Goal: Task Accomplishment & Management: Manage account settings

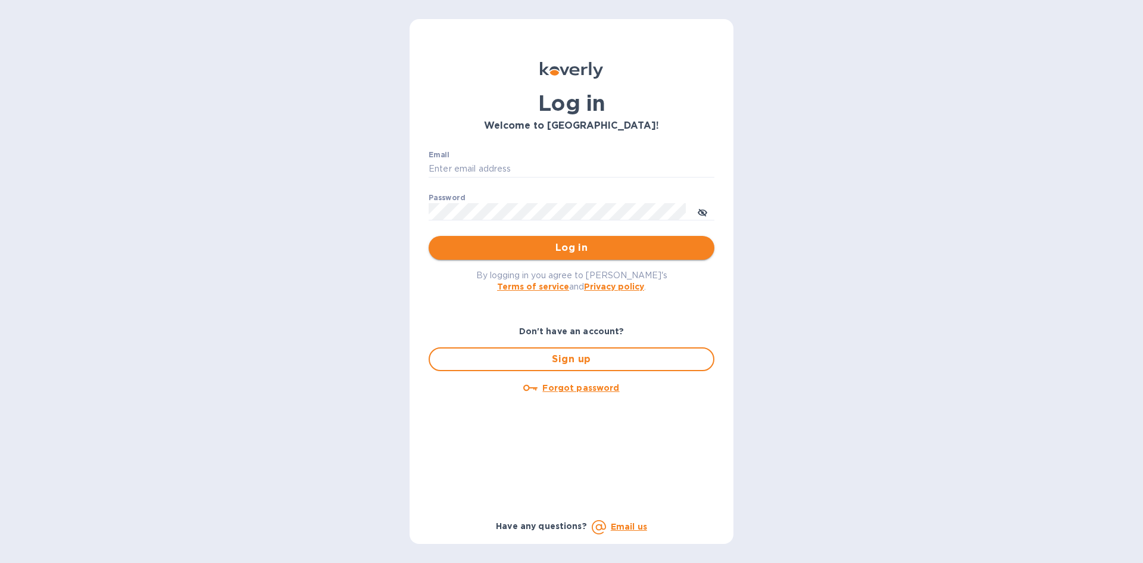
type input "[EMAIL_ADDRESS][DOMAIN_NAME]"
click at [585, 245] on span "Log in" at bounding box center [571, 247] width 267 height 14
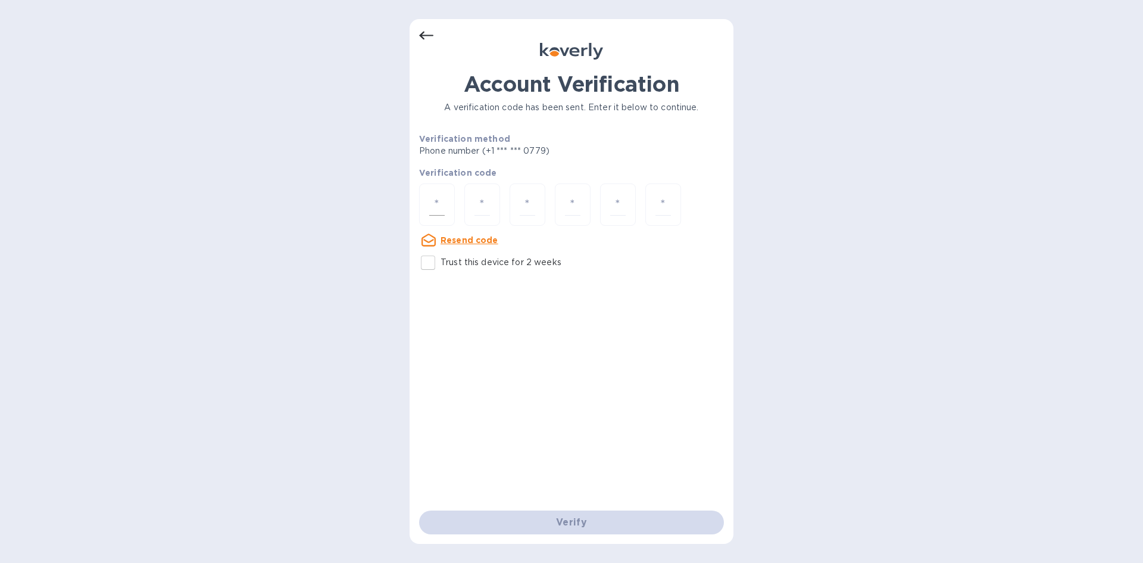
click at [436, 193] on div at bounding box center [437, 204] width 36 height 42
type input "7"
type input "6"
type input "8"
type input "7"
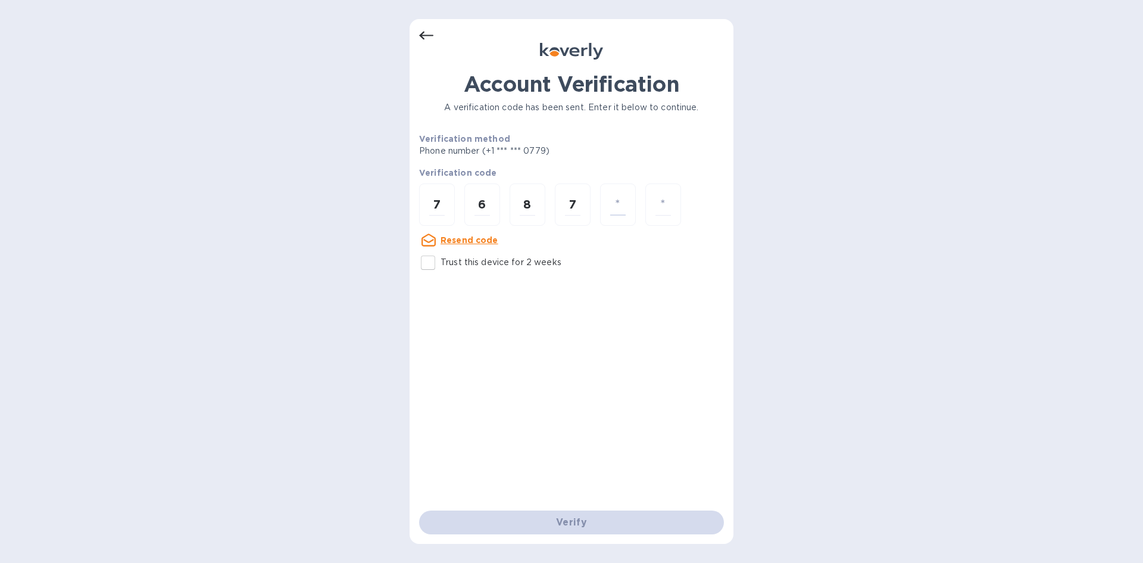
type input "8"
type input "2"
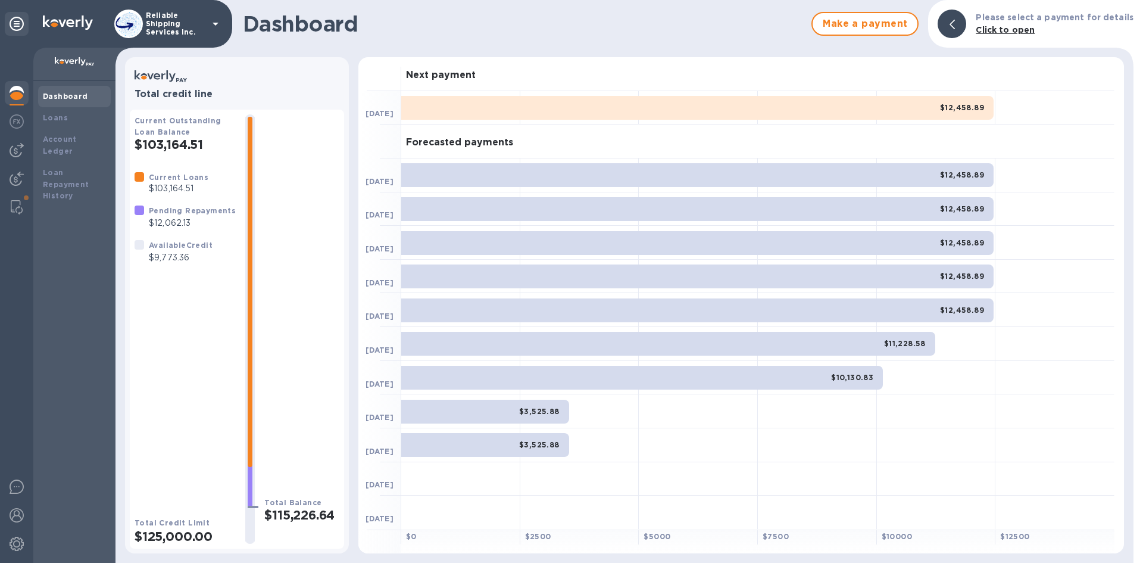
click at [74, 98] on b "Dashboard" at bounding box center [65, 96] width 45 height 9
click at [11, 95] on img at bounding box center [17, 93] width 14 height 14
